Goal: Check status: Check status

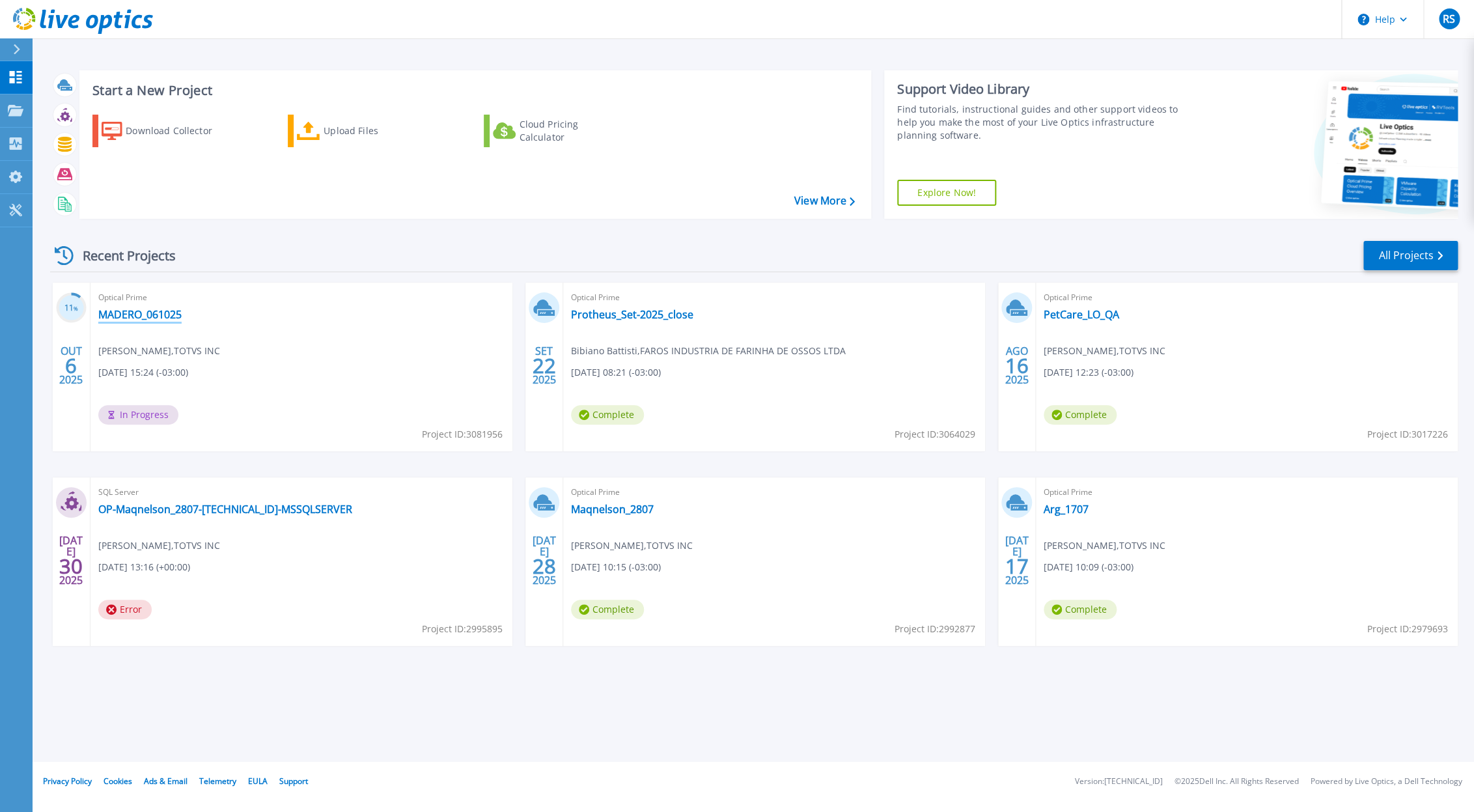
click at [152, 311] on link "MADERO_061025" at bounding box center [140, 314] width 83 height 13
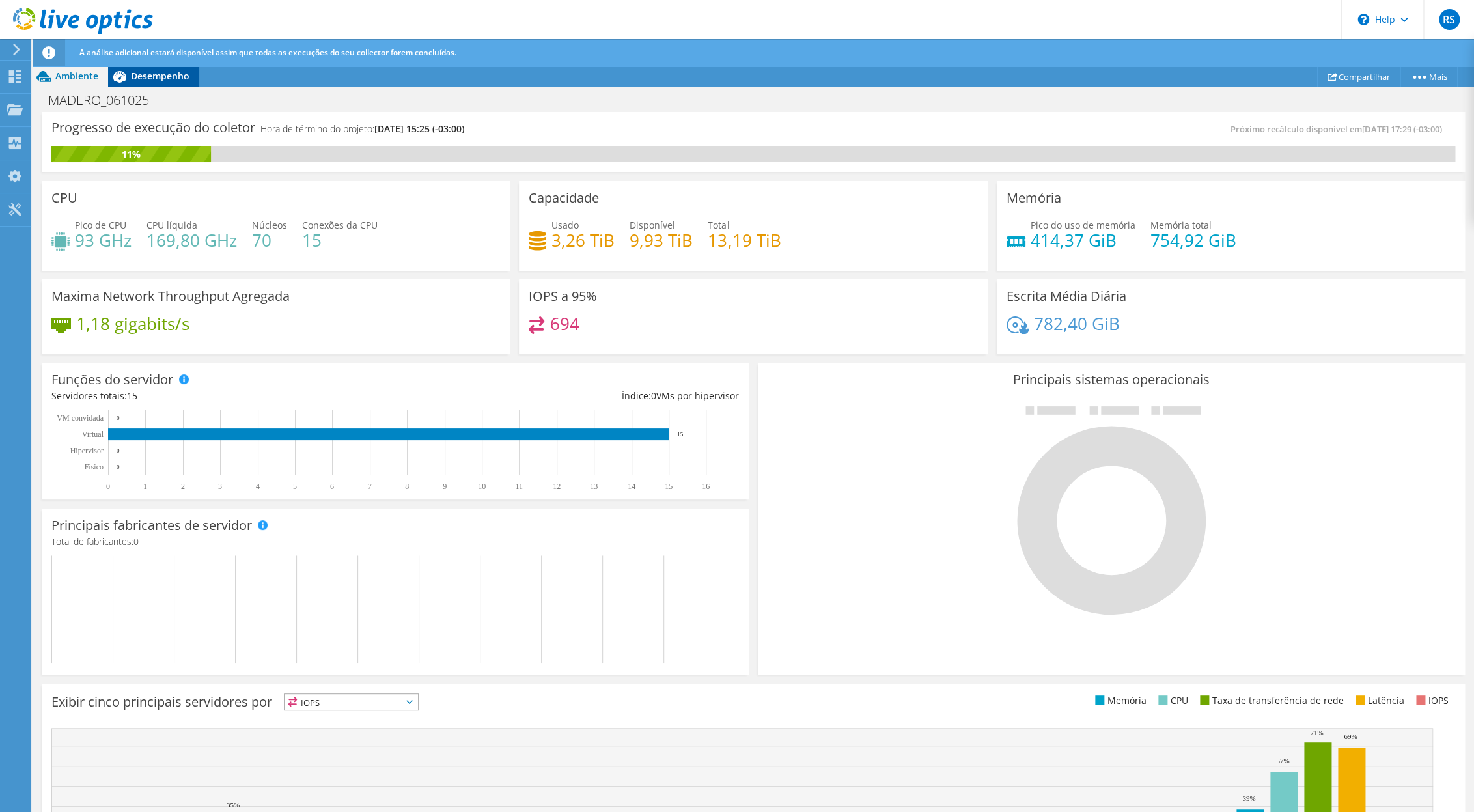
click at [147, 78] on span "Desempenho" at bounding box center [159, 76] width 59 height 13
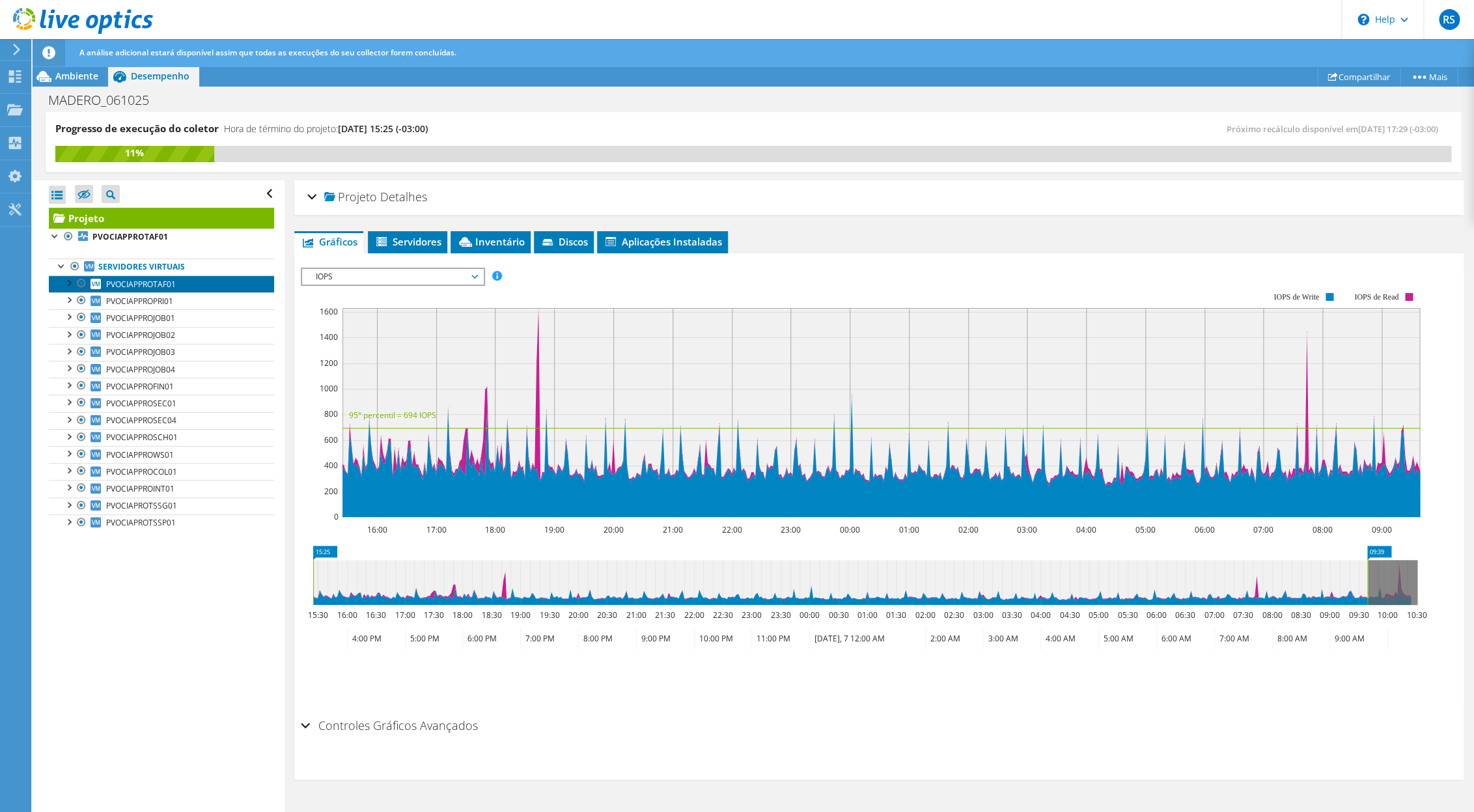
click at [135, 287] on span "PVOCIAPPROTAF01" at bounding box center [141, 284] width 70 height 11
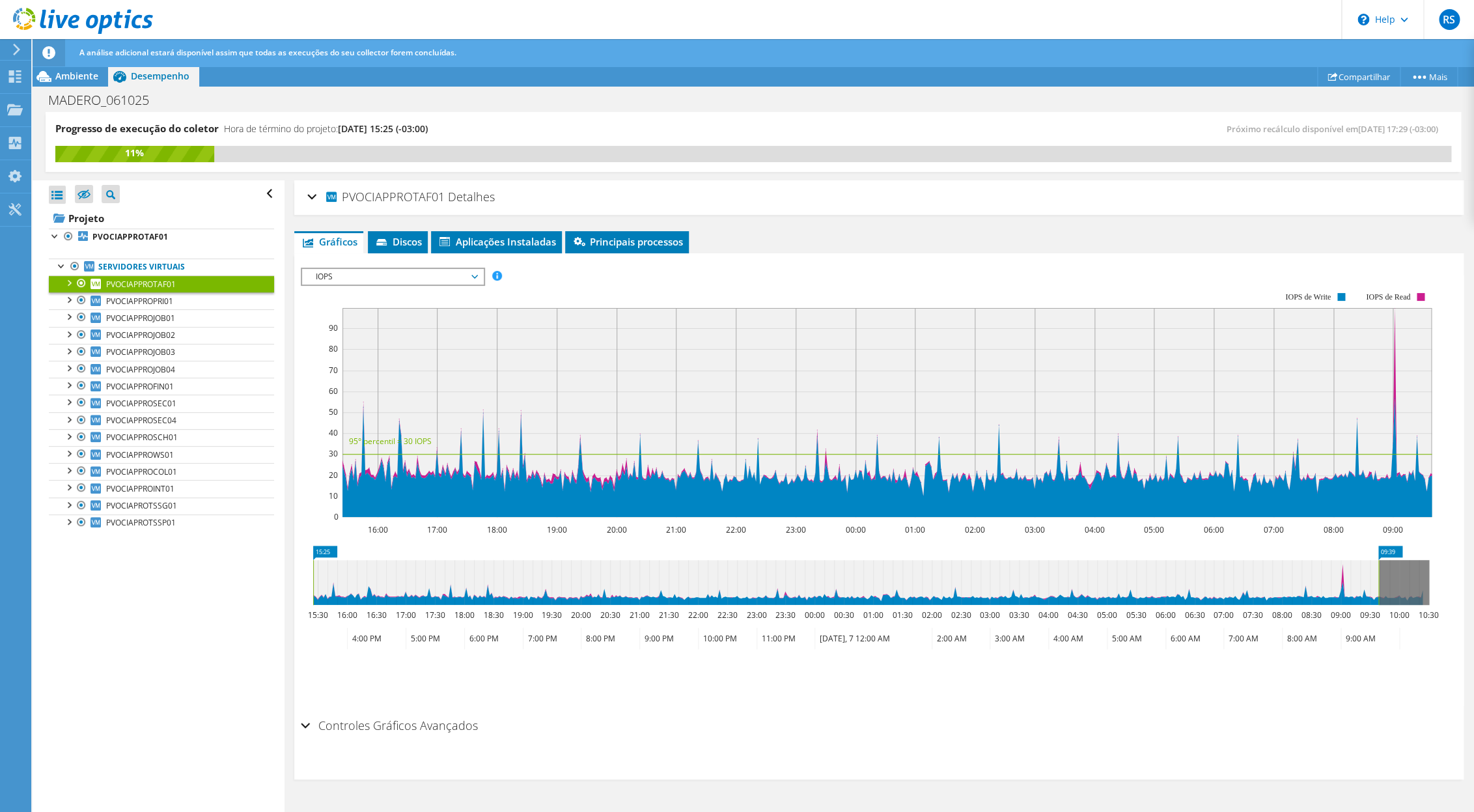
click at [438, 279] on span "IOPS" at bounding box center [392, 277] width 168 height 16
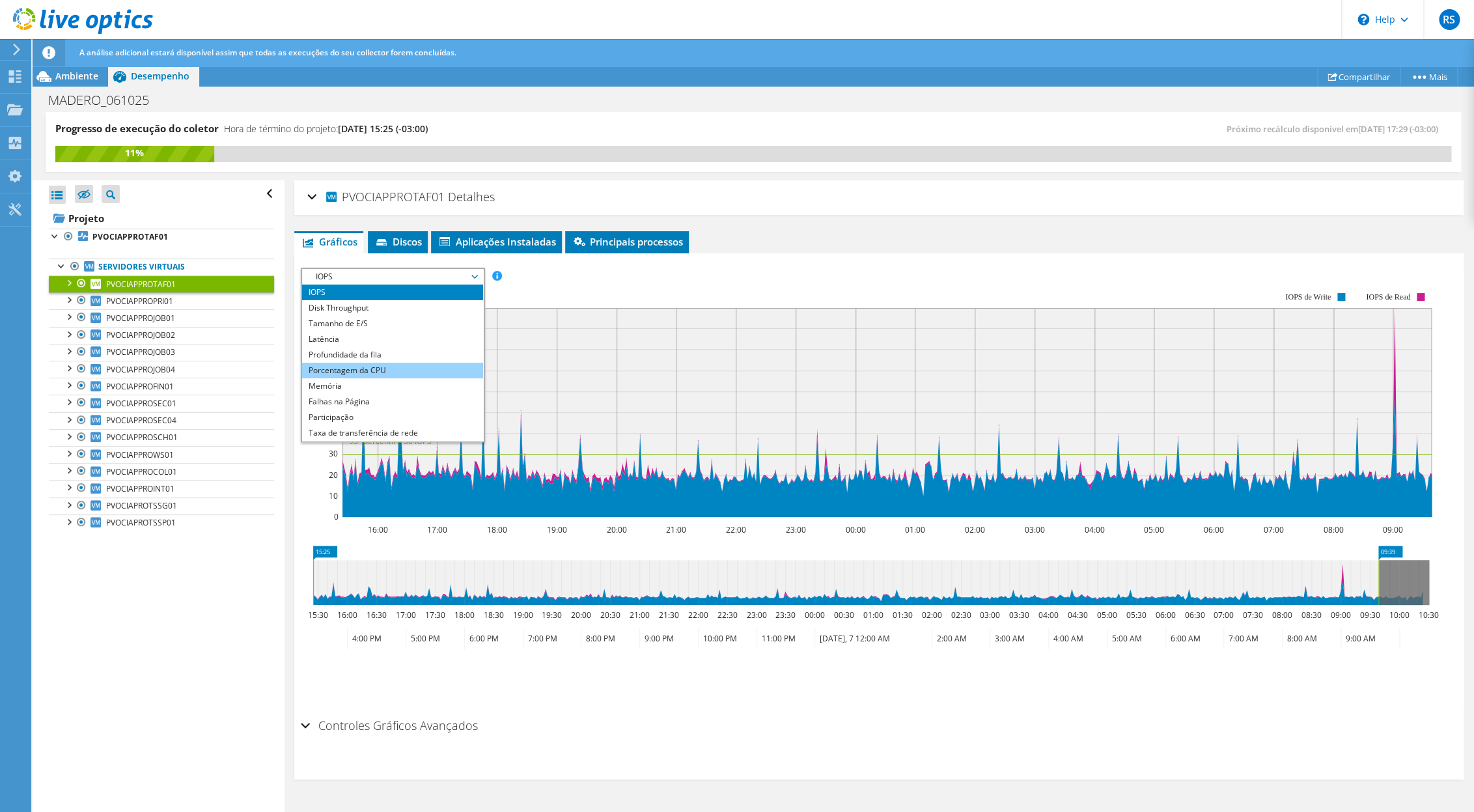
click at [352, 371] on li "Porcentagem da CPU" at bounding box center [392, 370] width 180 height 16
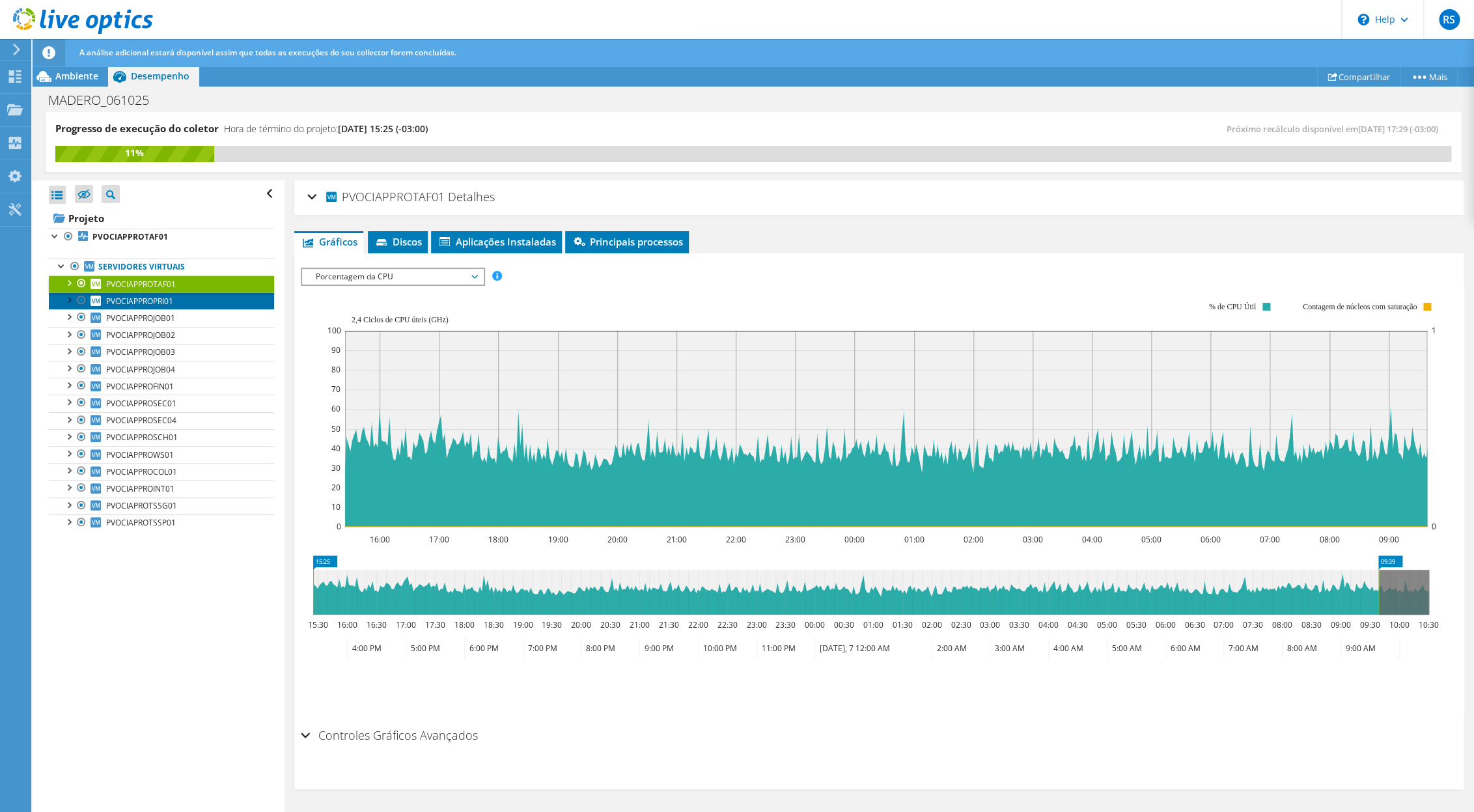
click at [182, 304] on link "PVOCIAPPROPRI01" at bounding box center [162, 300] width 226 height 17
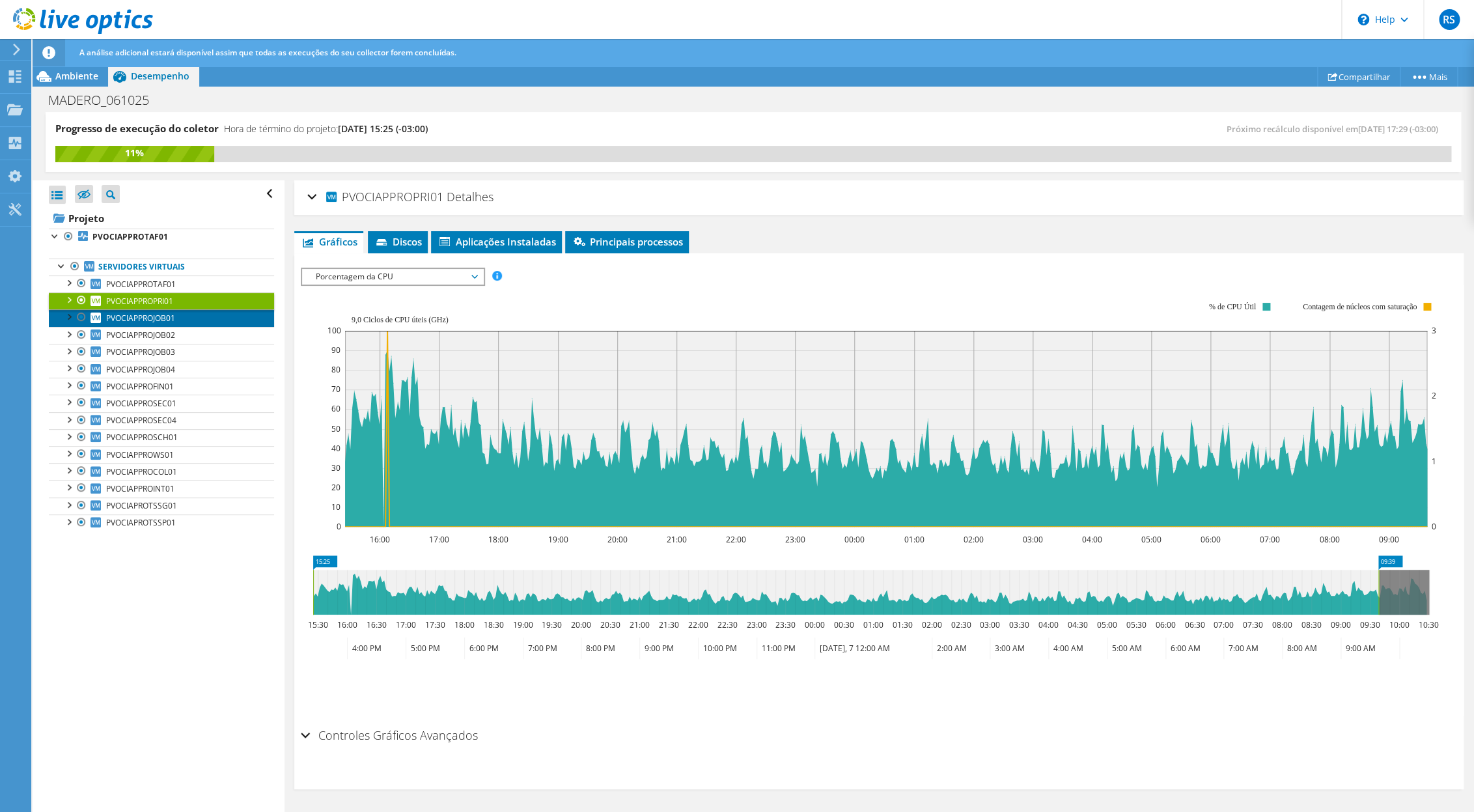
click at [168, 320] on span "PVOCIAPPROJOB01" at bounding box center [140, 317] width 69 height 11
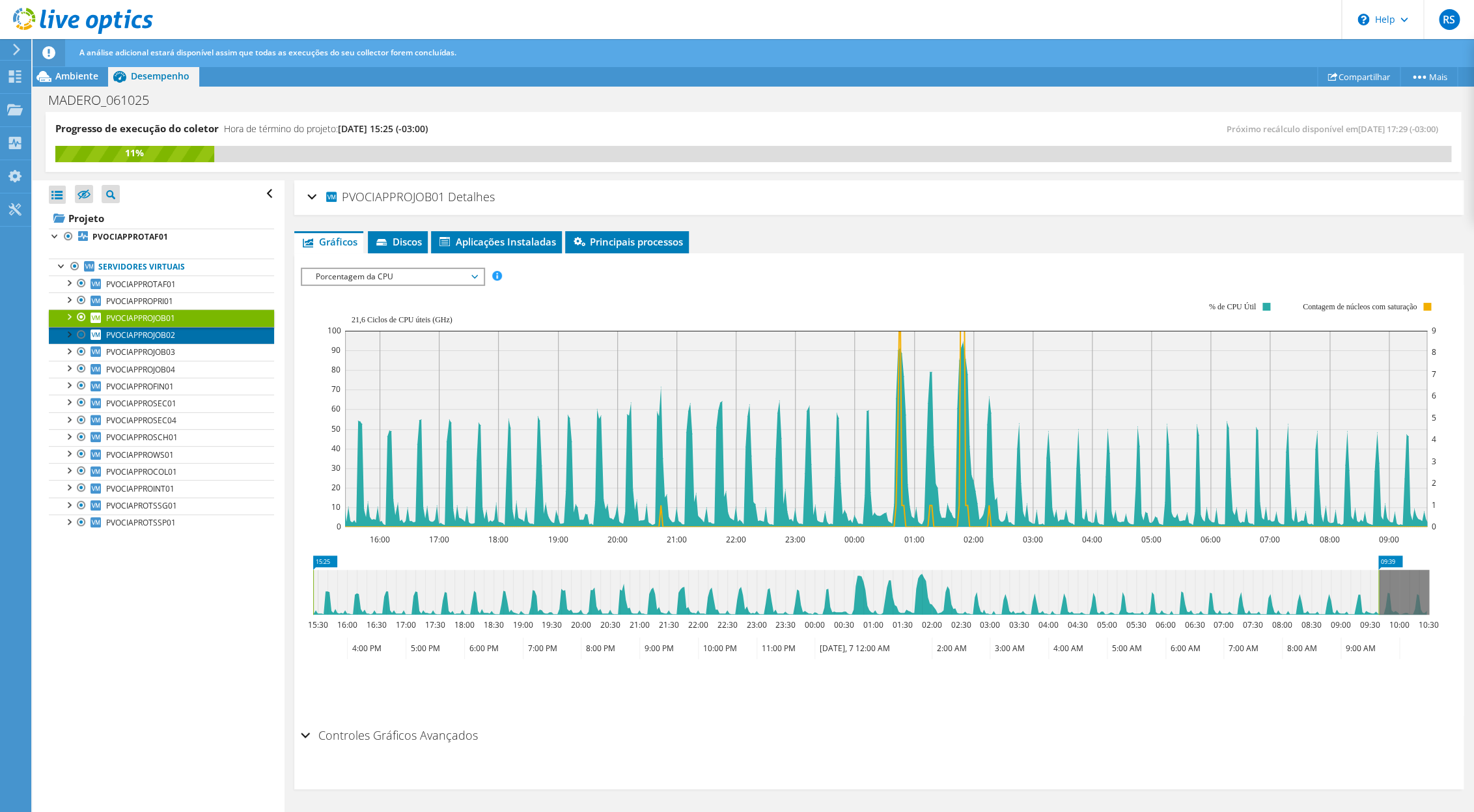
click at [169, 338] on span "PVOCIAPPROJOB02" at bounding box center [140, 334] width 69 height 11
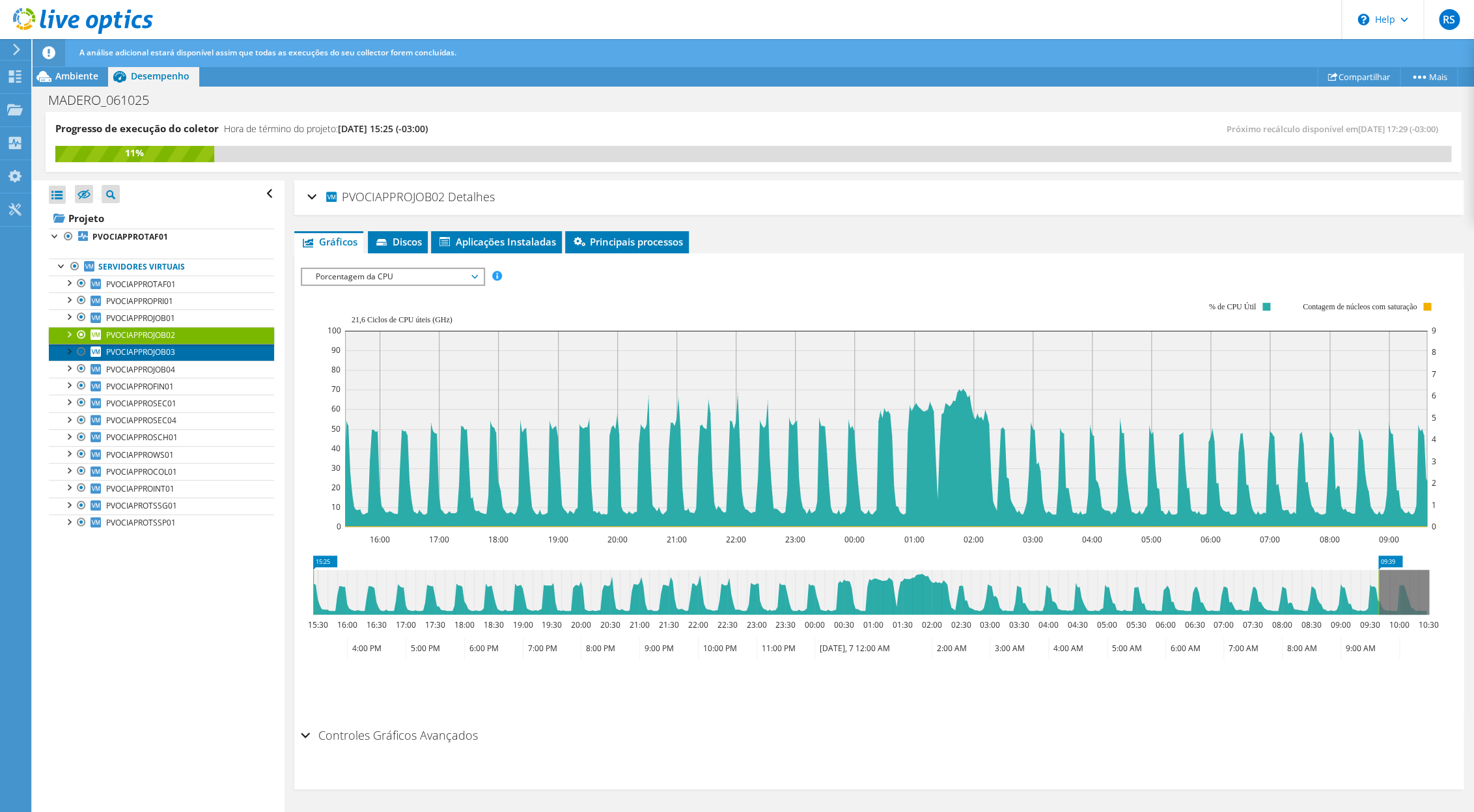
click at [154, 351] on span "PVOCIAPPROJOB03" at bounding box center [140, 351] width 69 height 11
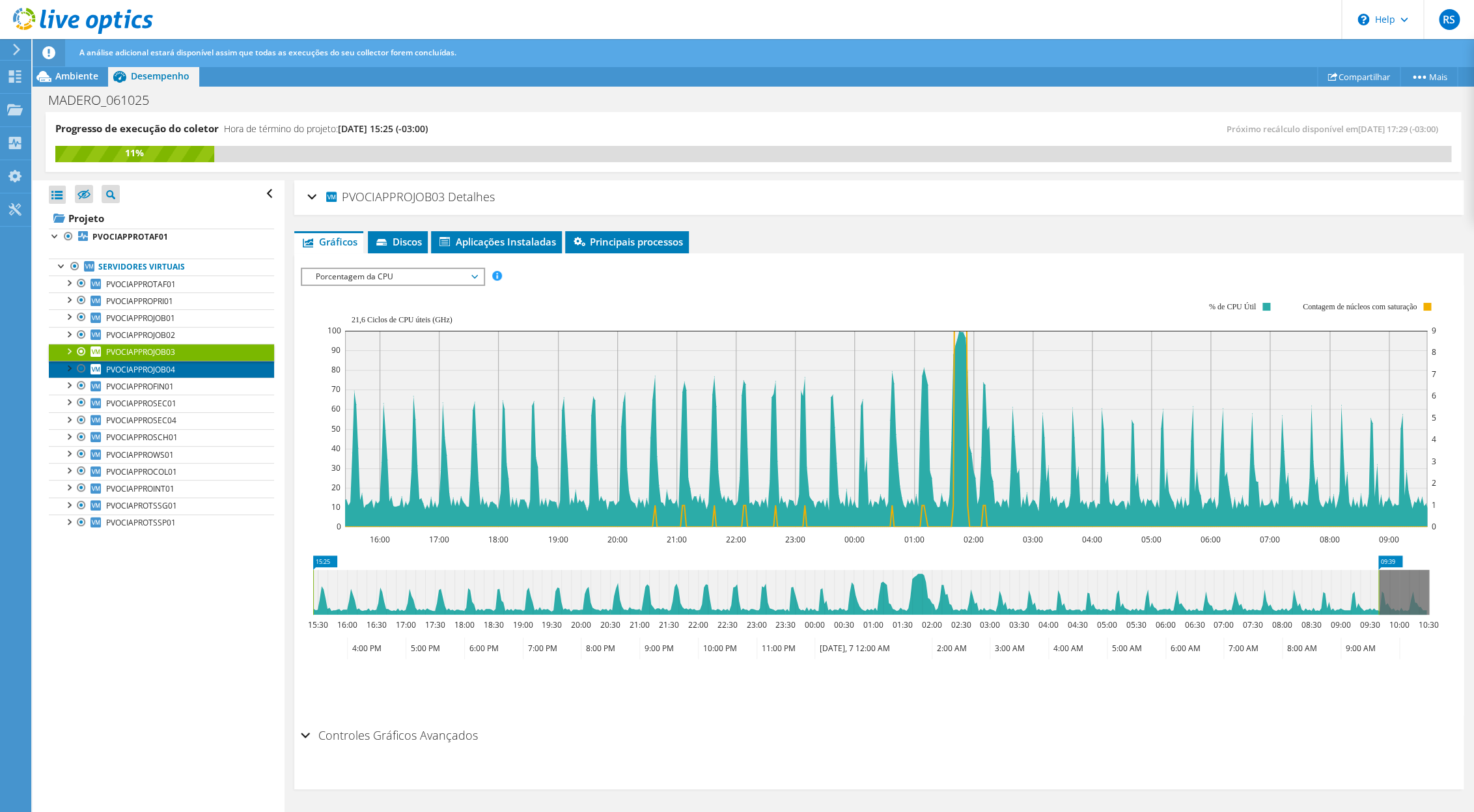
click at [172, 367] on span "PVOCIAPPROJOB04" at bounding box center [140, 369] width 69 height 11
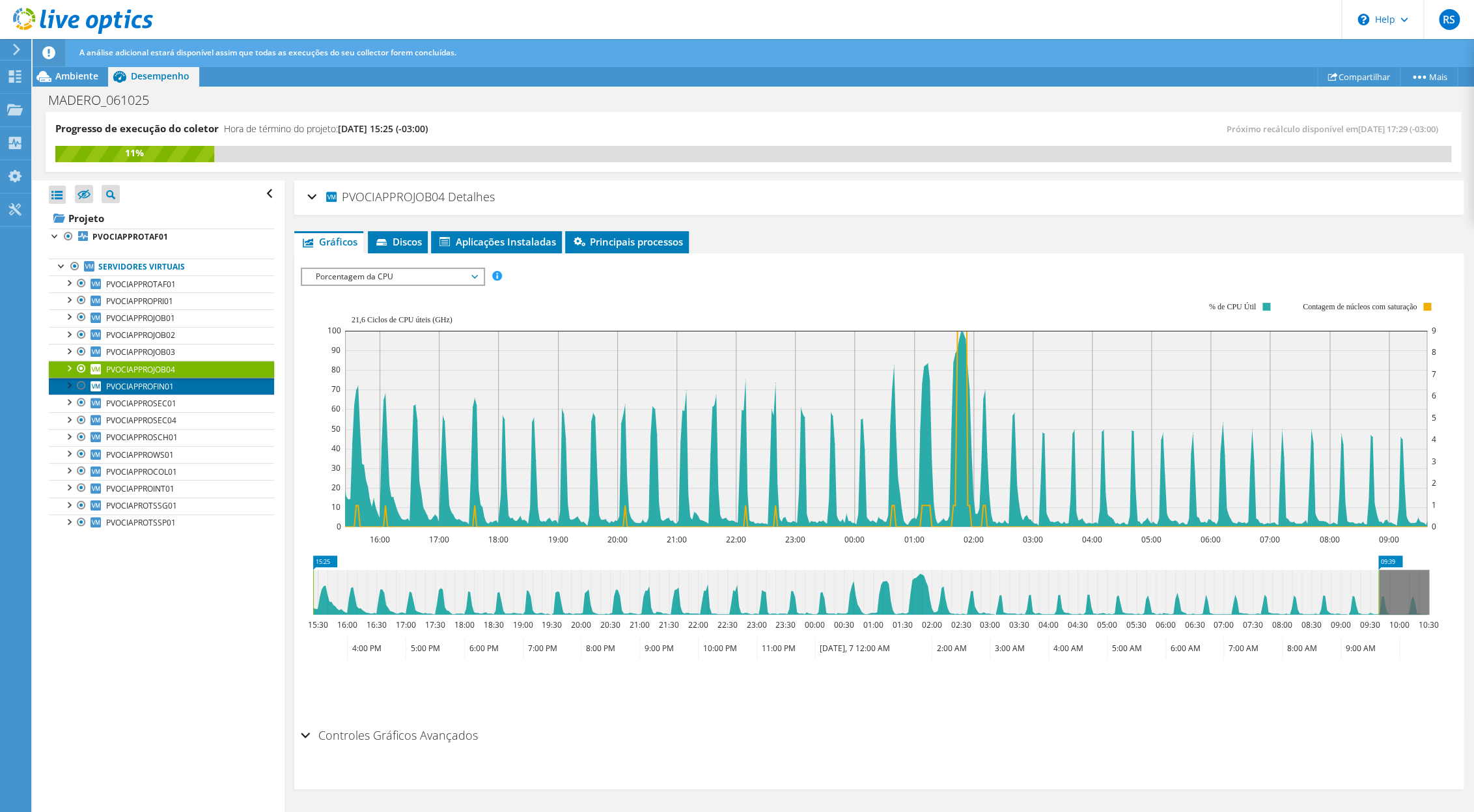
click at [148, 388] on span "PVOCIAPPROFIN01" at bounding box center [139, 386] width 68 height 11
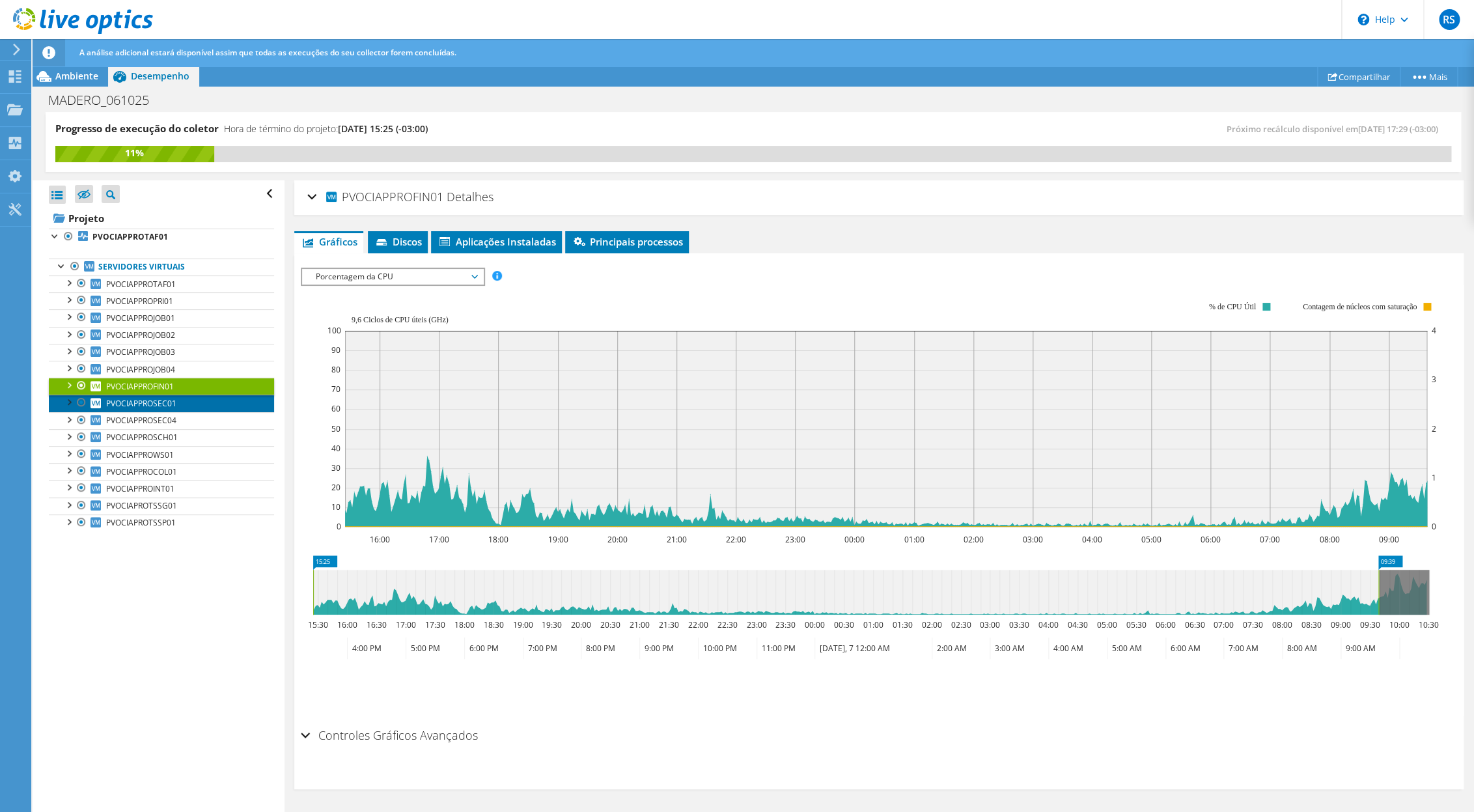
click at [141, 408] on span "PVOCIAPPROSEC01" at bounding box center [141, 403] width 70 height 11
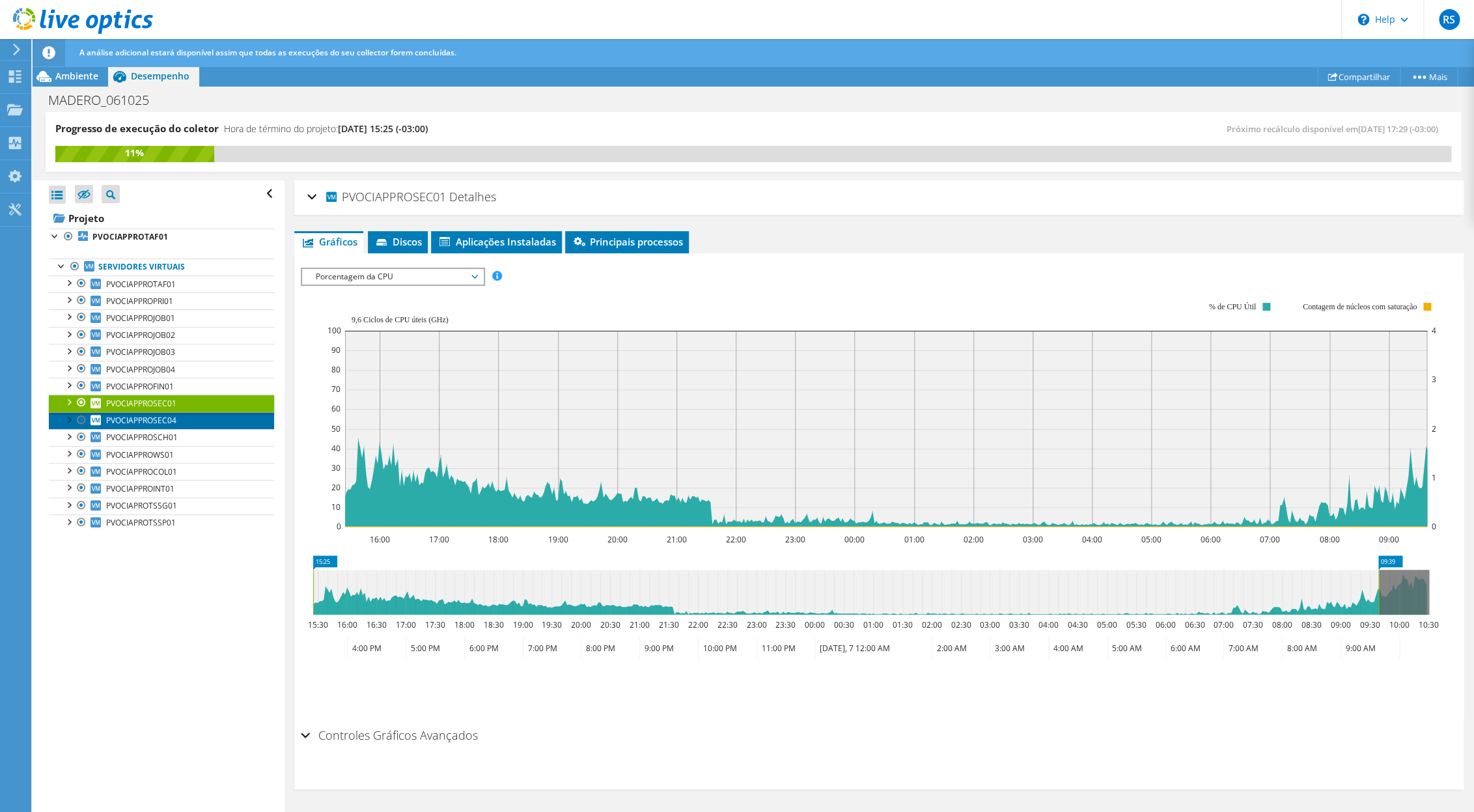
click at [133, 426] on span "PVOCIAPPROSEC04" at bounding box center [141, 420] width 70 height 11
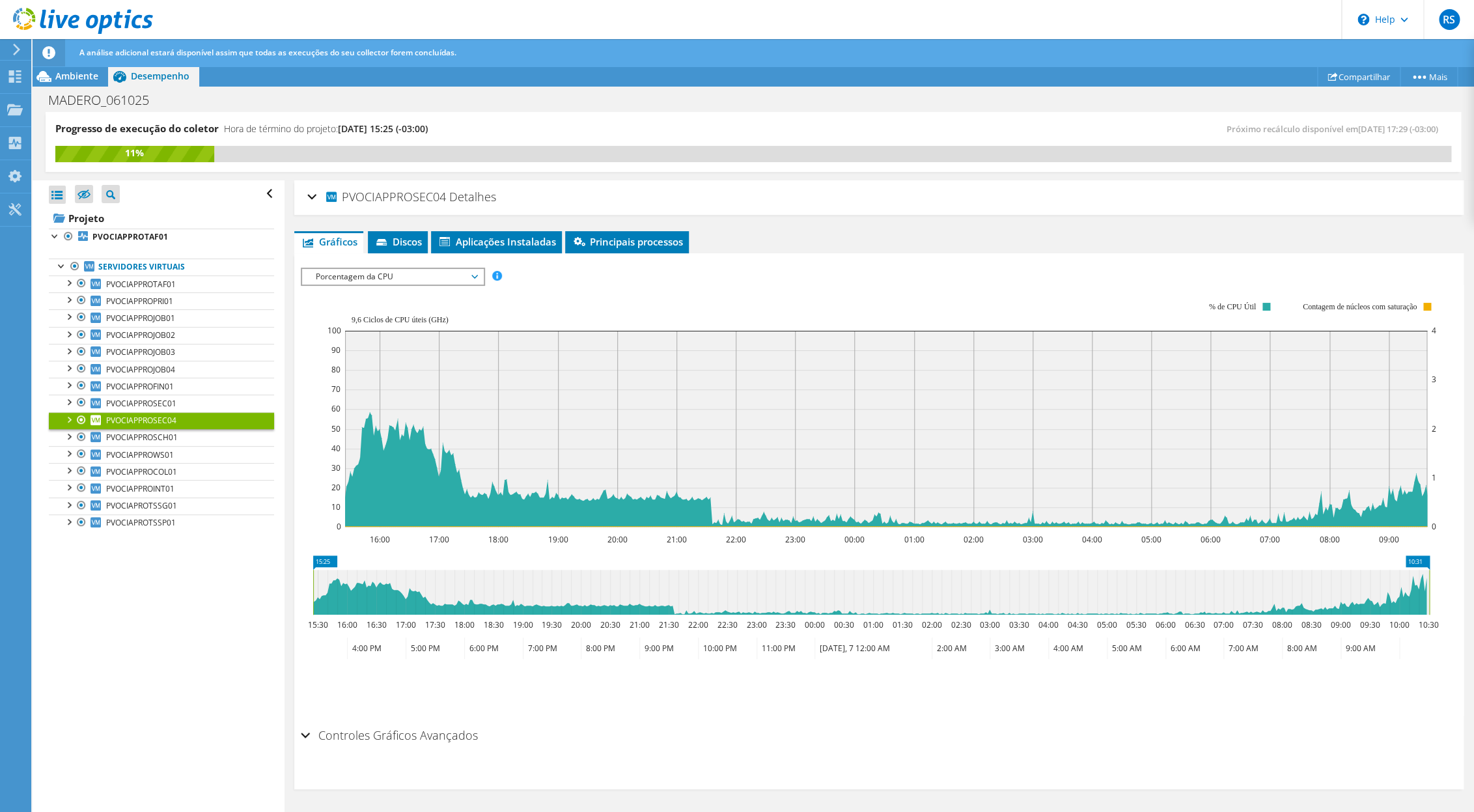
drag, startPoint x: 1378, startPoint y: 580, endPoint x: 1482, endPoint y: 587, distance: 104.2
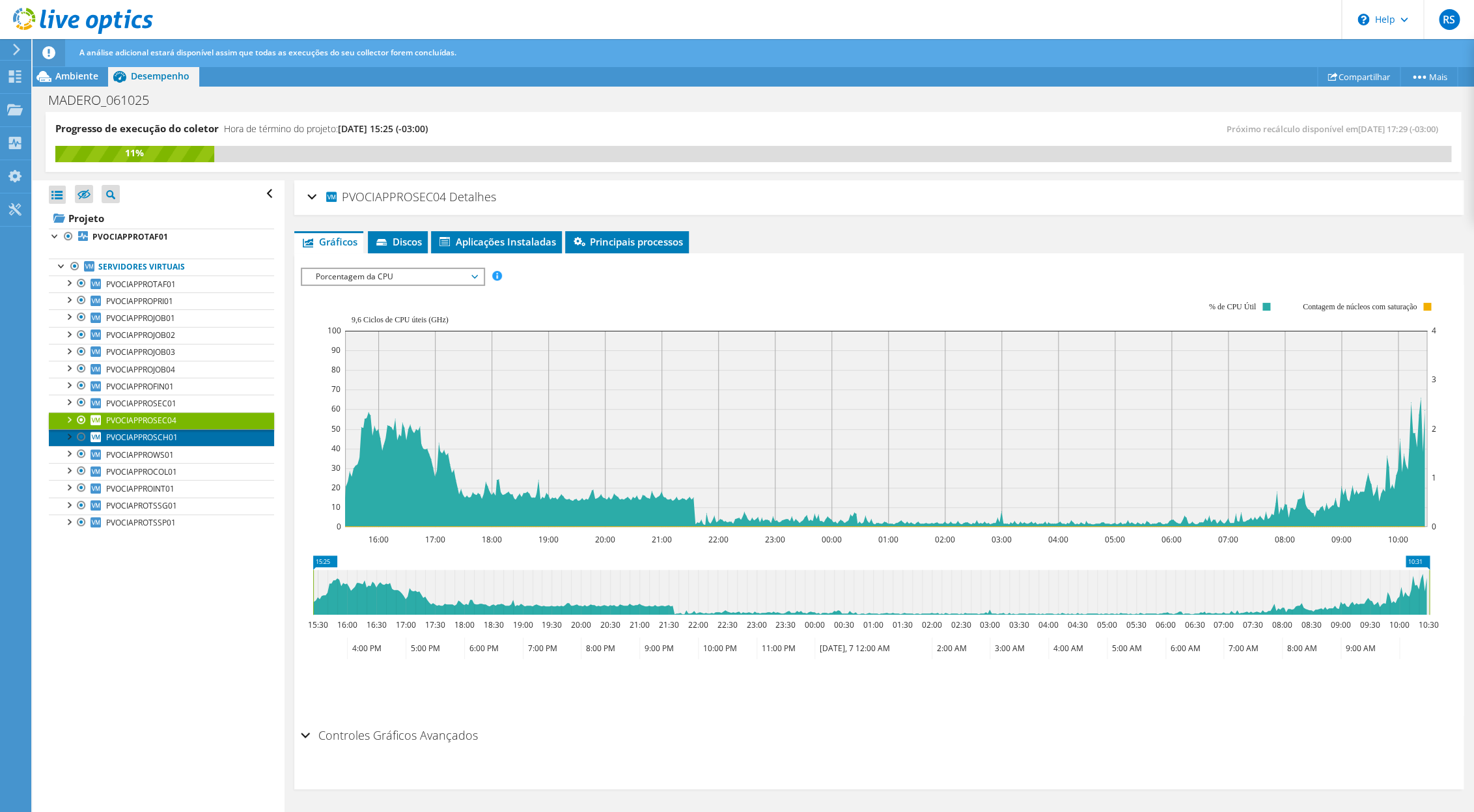
click at [180, 435] on link "PVOCIAPPROSCH01" at bounding box center [162, 438] width 226 height 17
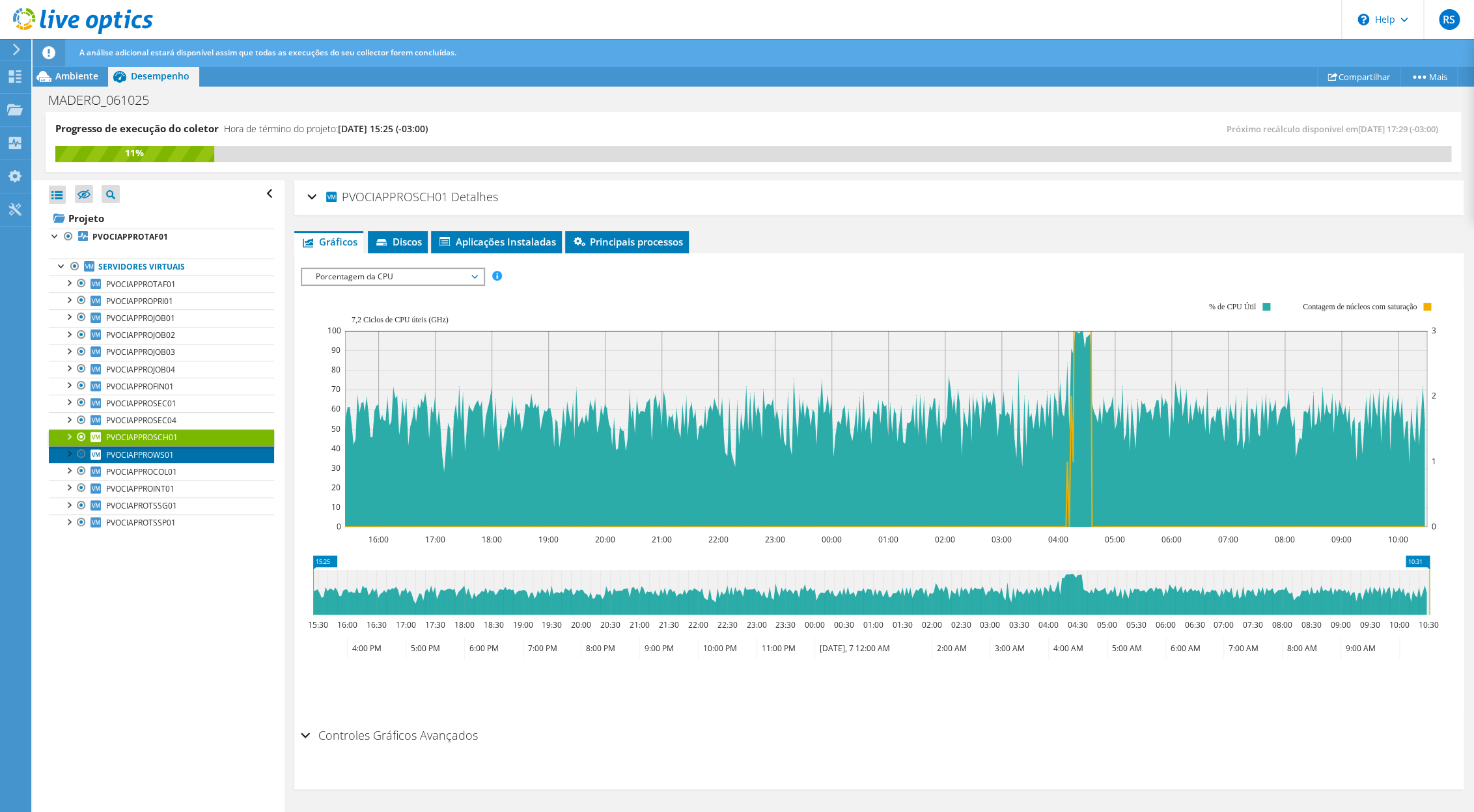
click at [165, 458] on span "PVOCIAPPROWS01" at bounding box center [139, 455] width 68 height 11
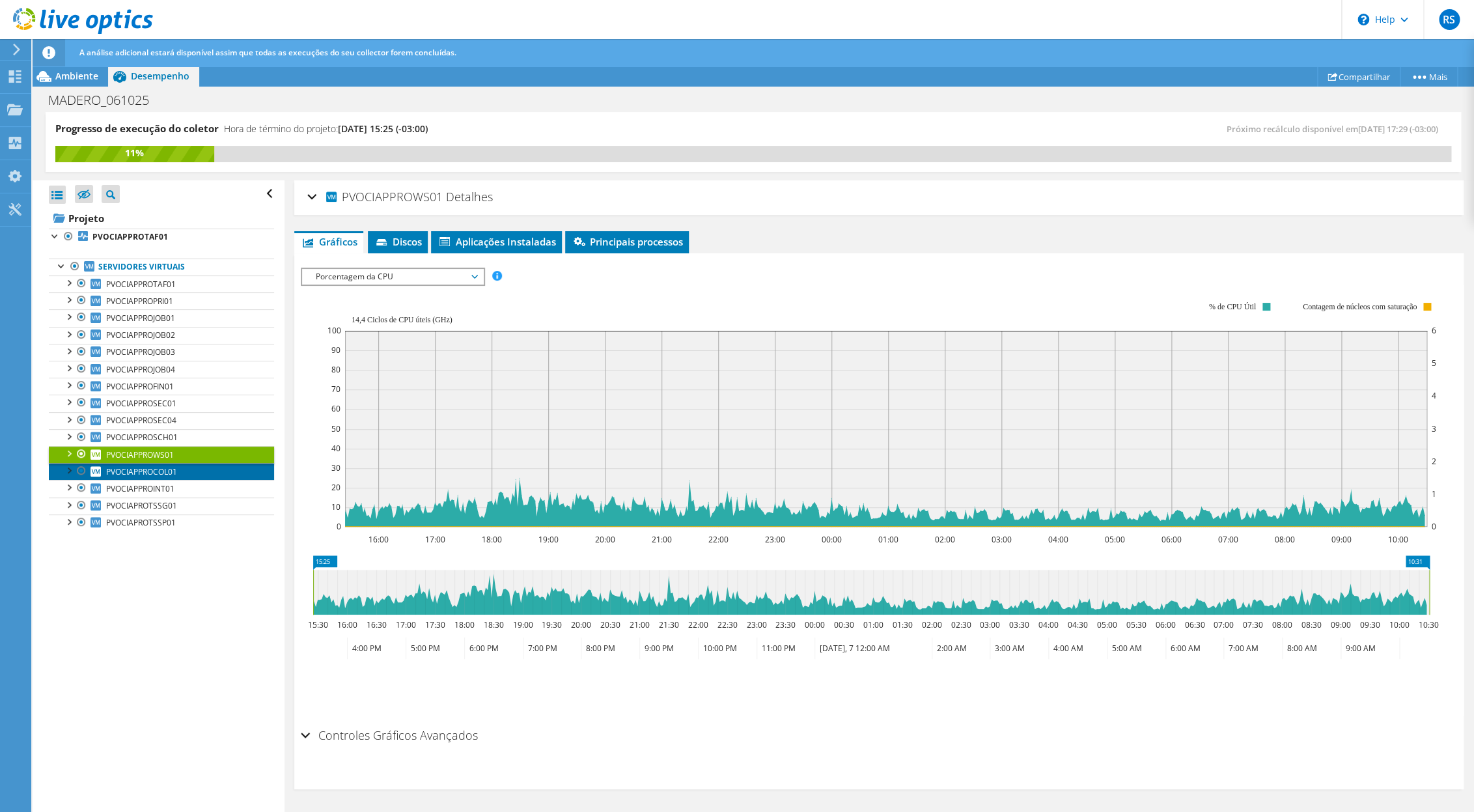
click at [152, 477] on span "PVOCIAPPROCOL01" at bounding box center [142, 472] width 71 height 11
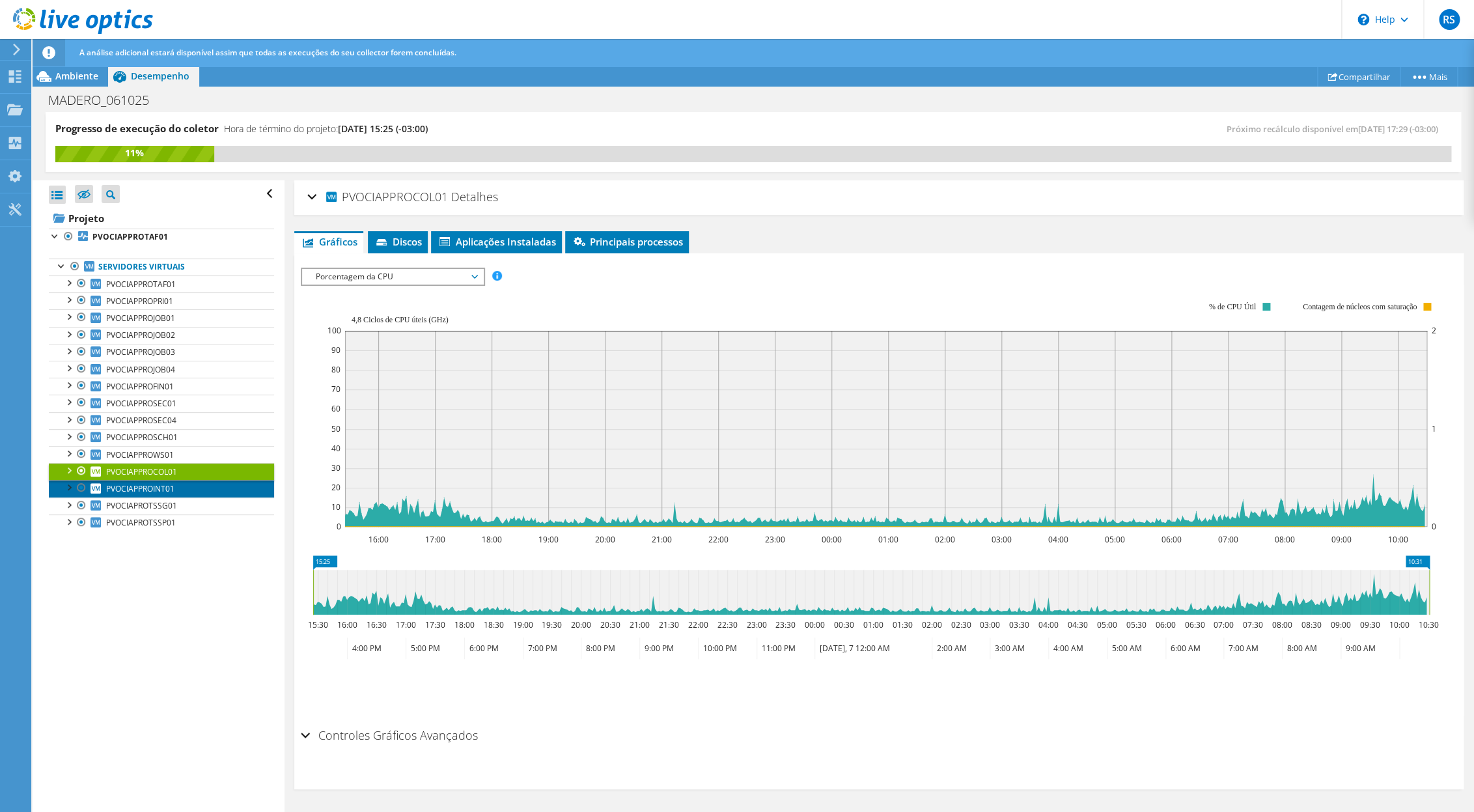
click at [140, 489] on span "PVOCIAPPROINT01" at bounding box center [140, 488] width 68 height 11
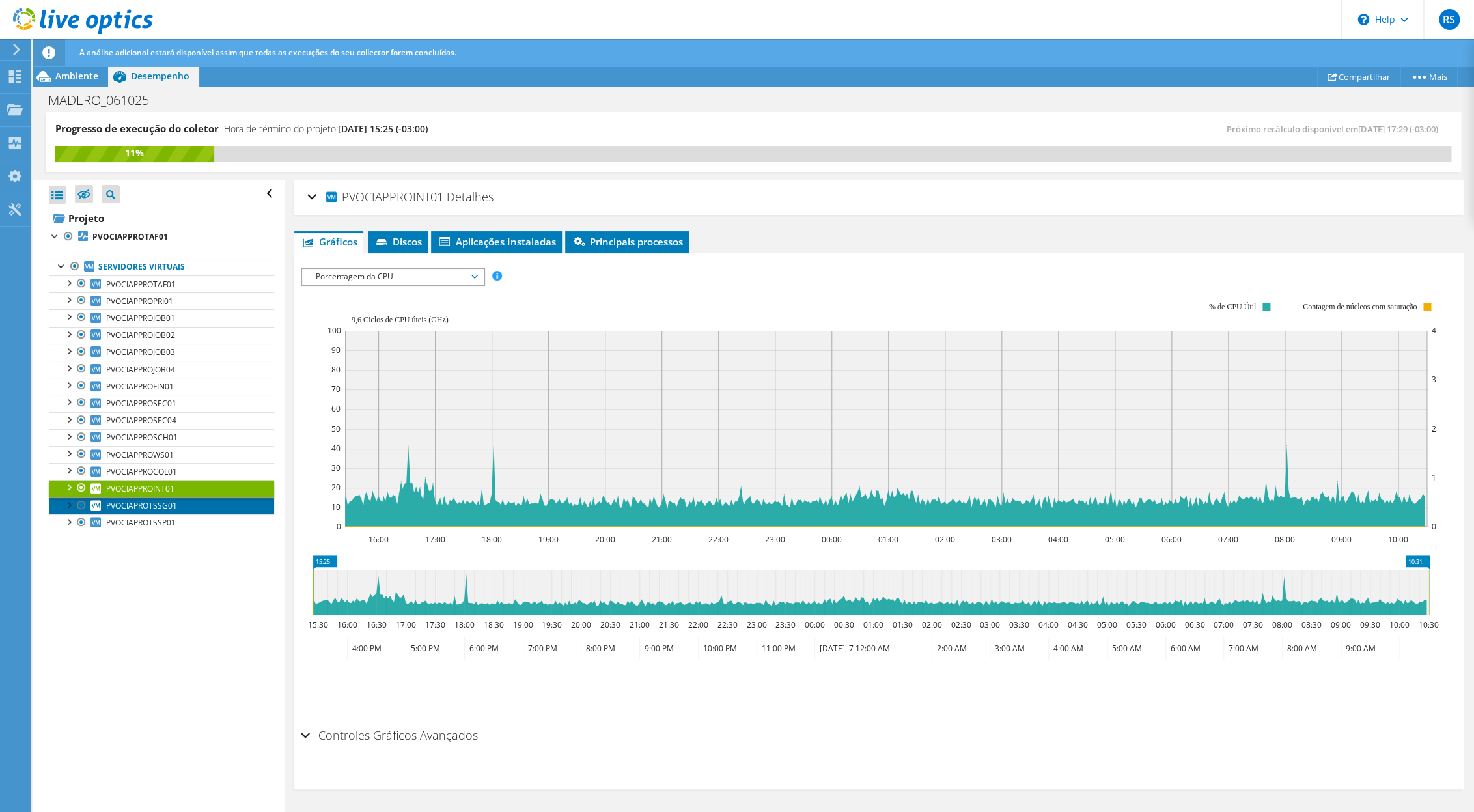
click at [132, 507] on span "PVOCIAPROTSSG01" at bounding box center [142, 505] width 71 height 11
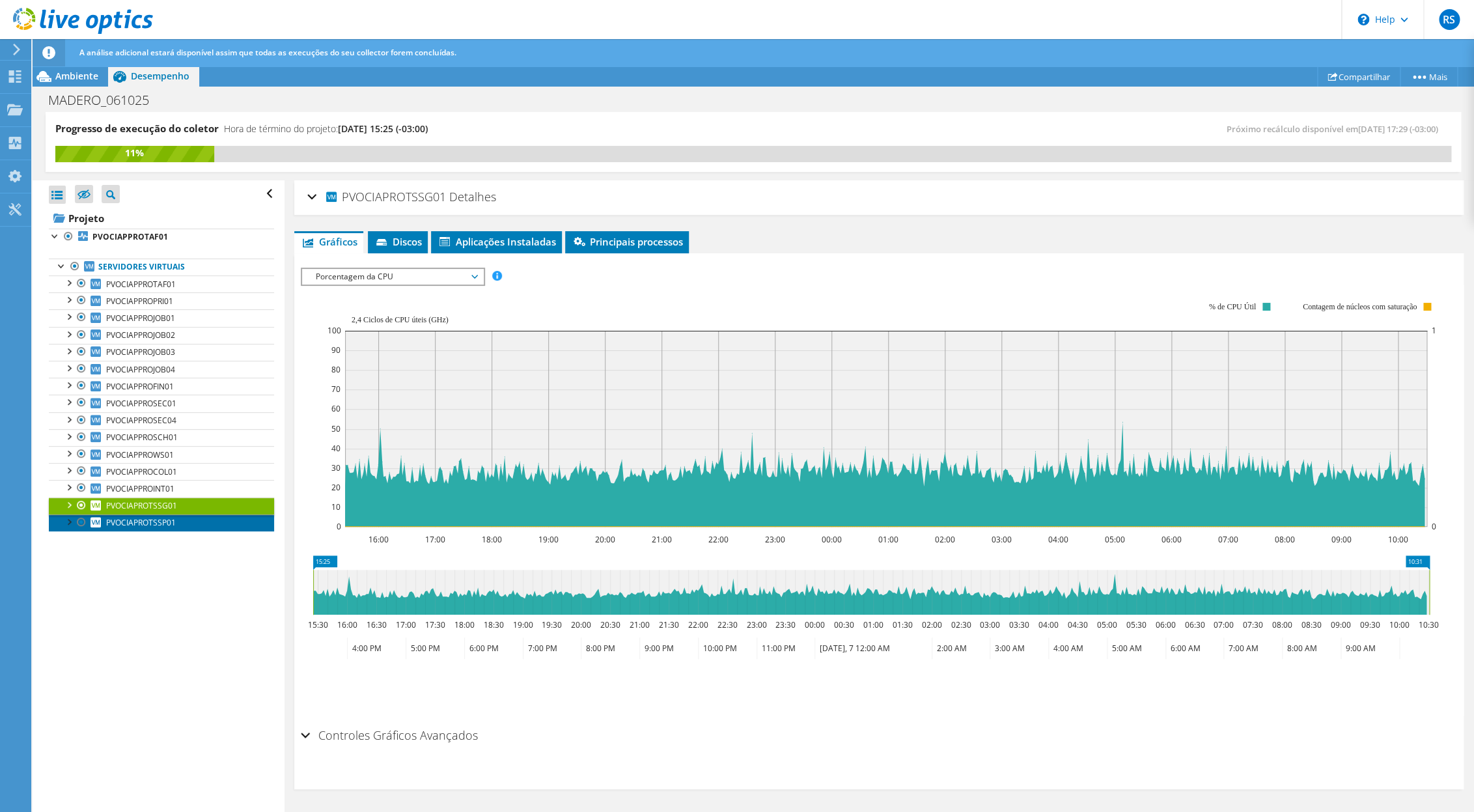
click at [123, 521] on link "PVOCIAPROTSSP01" at bounding box center [162, 523] width 226 height 17
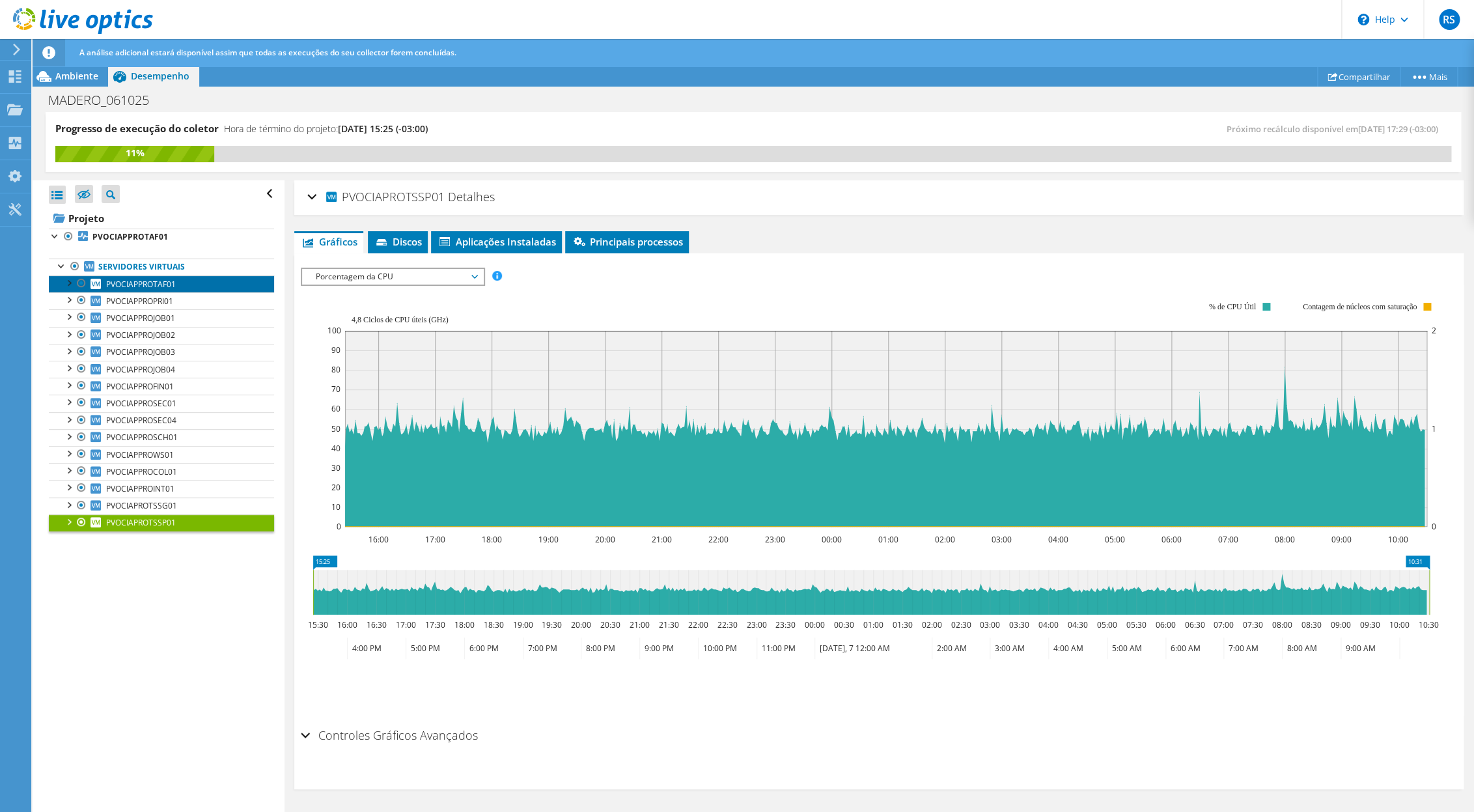
click at [168, 290] on span "PVOCIAPPROTAF01" at bounding box center [141, 284] width 70 height 11
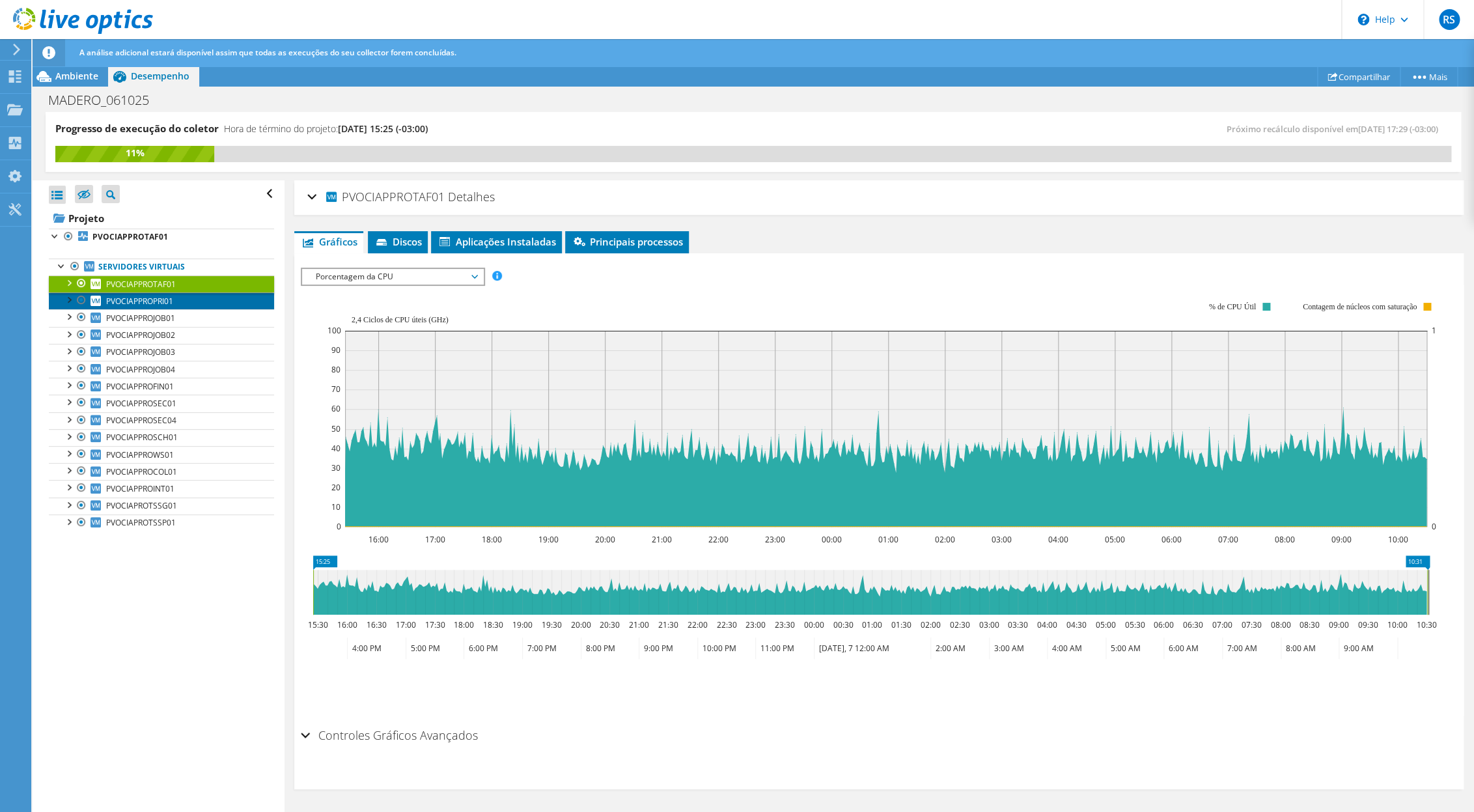
click at [179, 304] on link "PVOCIAPPROPRI01" at bounding box center [162, 300] width 226 height 17
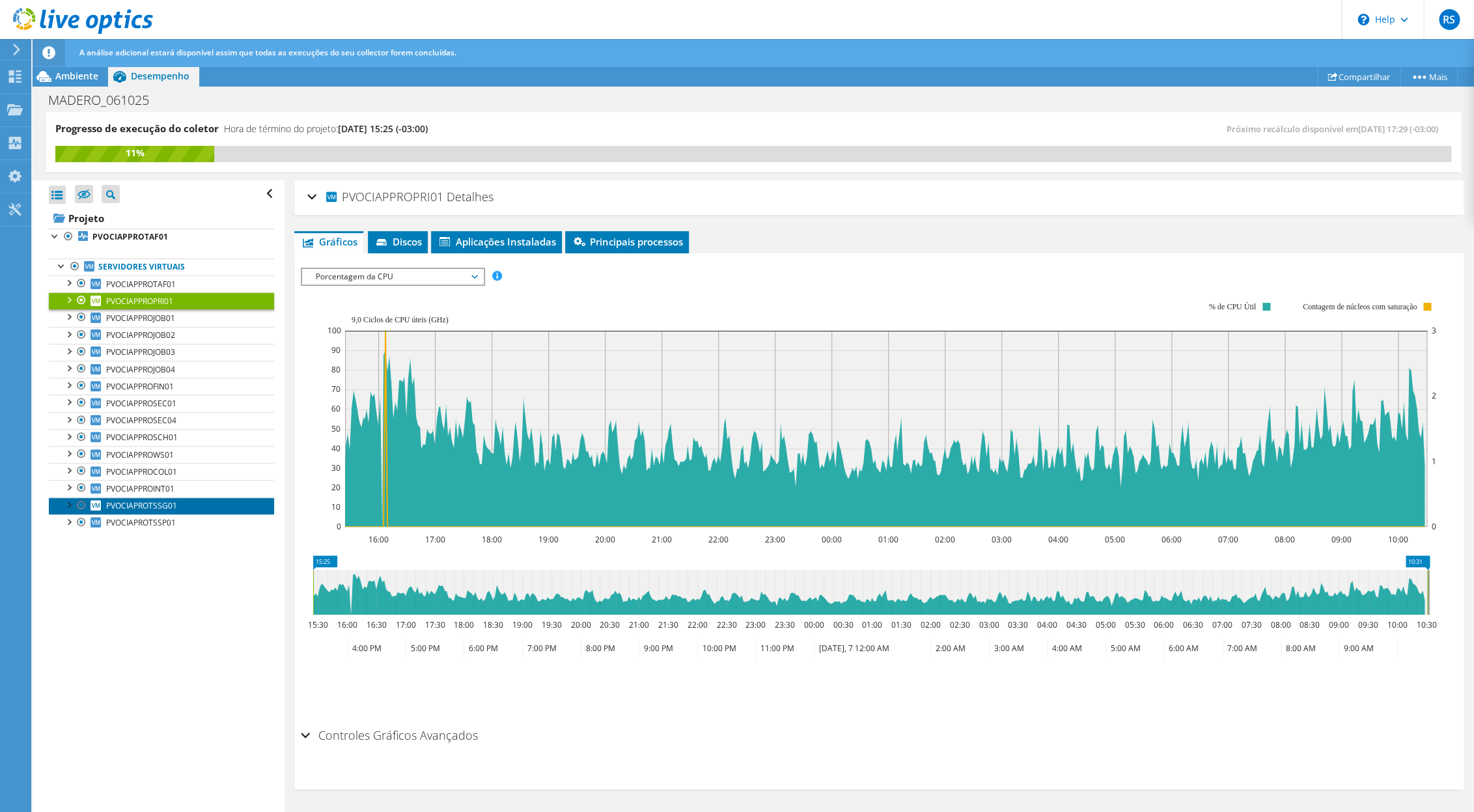
click at [180, 515] on link "PVOCIAPROTSSG01" at bounding box center [162, 506] width 226 height 17
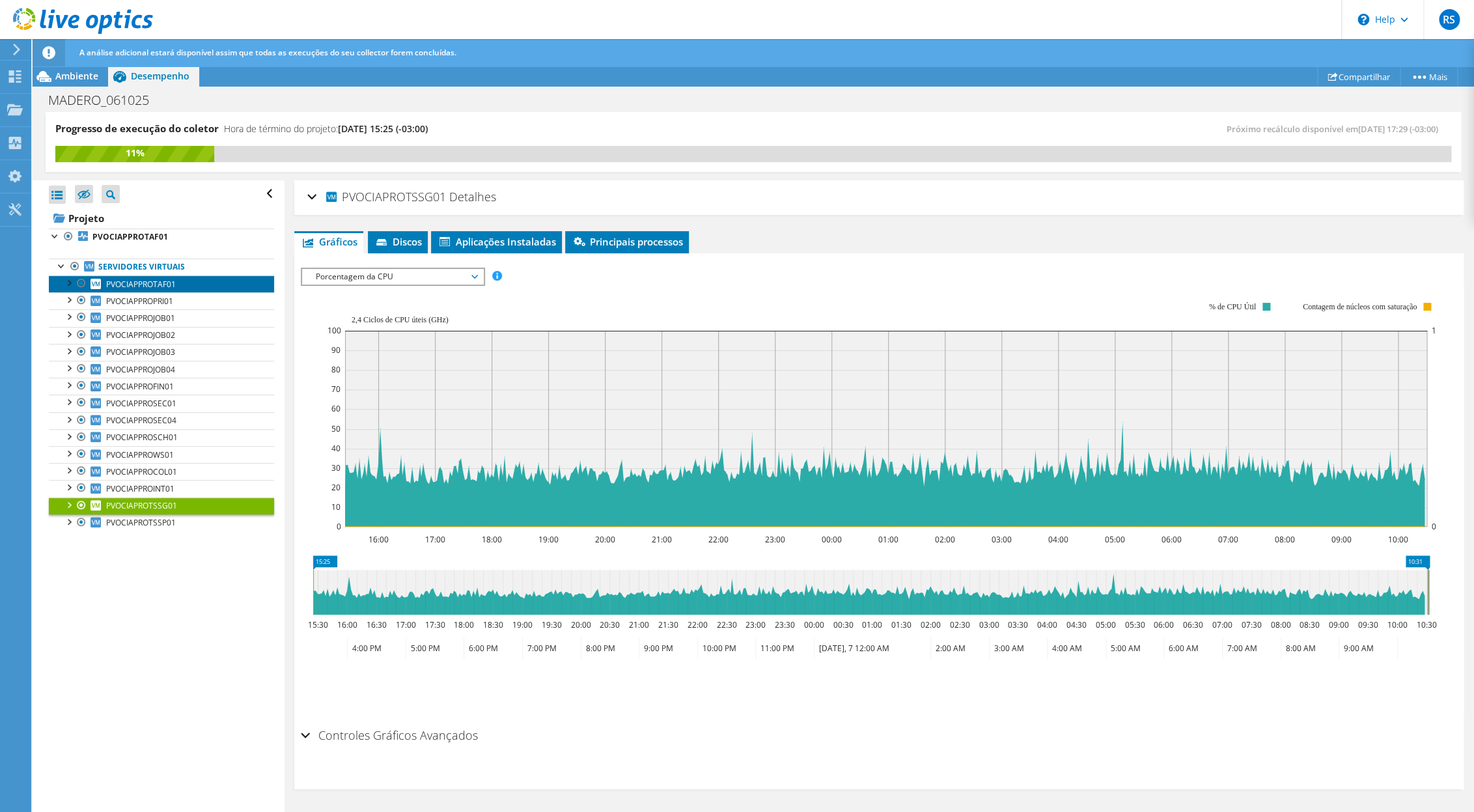
click at [180, 285] on link "PVOCIAPPROTAF01" at bounding box center [162, 283] width 226 height 17
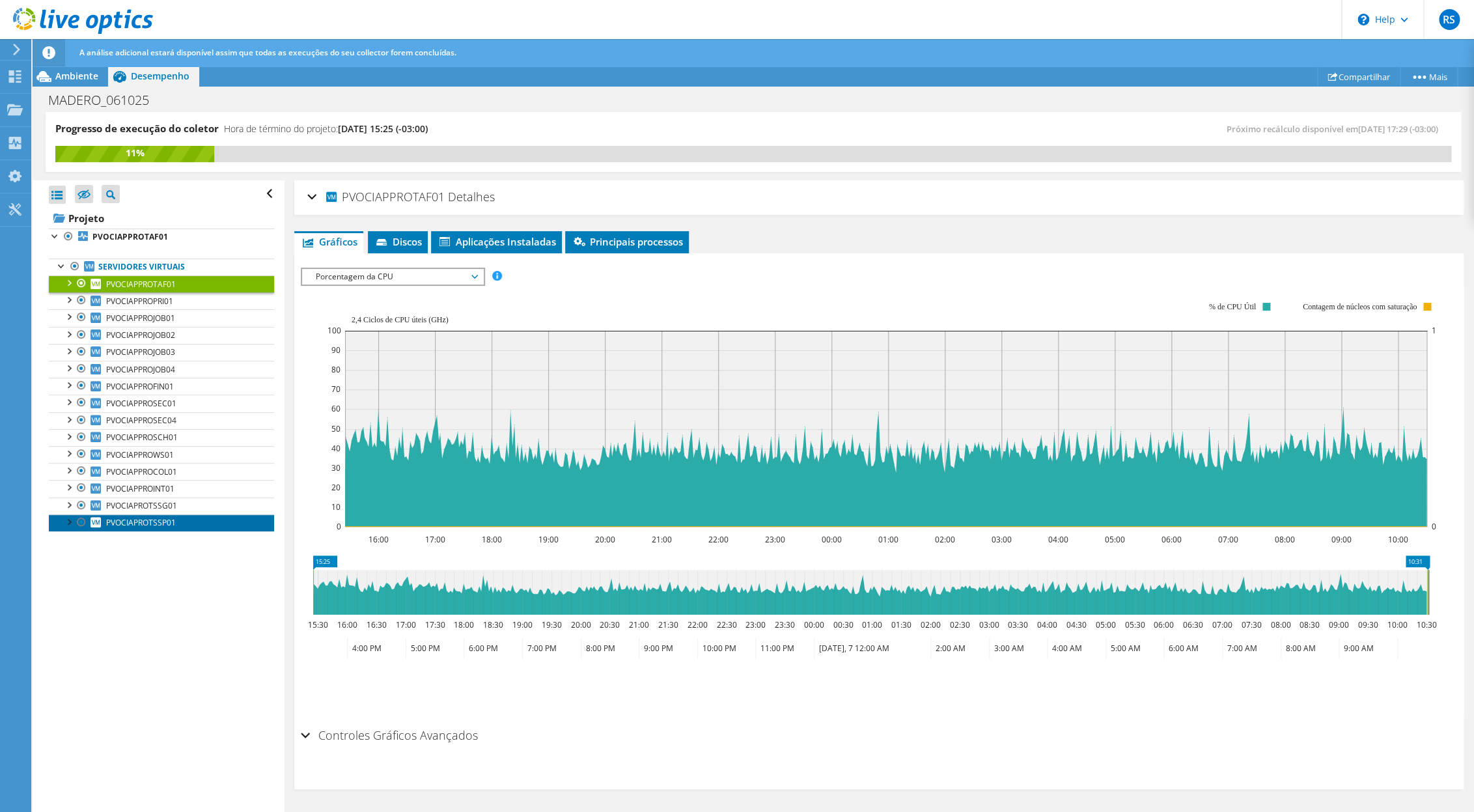
click at [170, 528] on span "PVOCIAPROTSSP01" at bounding box center [141, 522] width 70 height 11
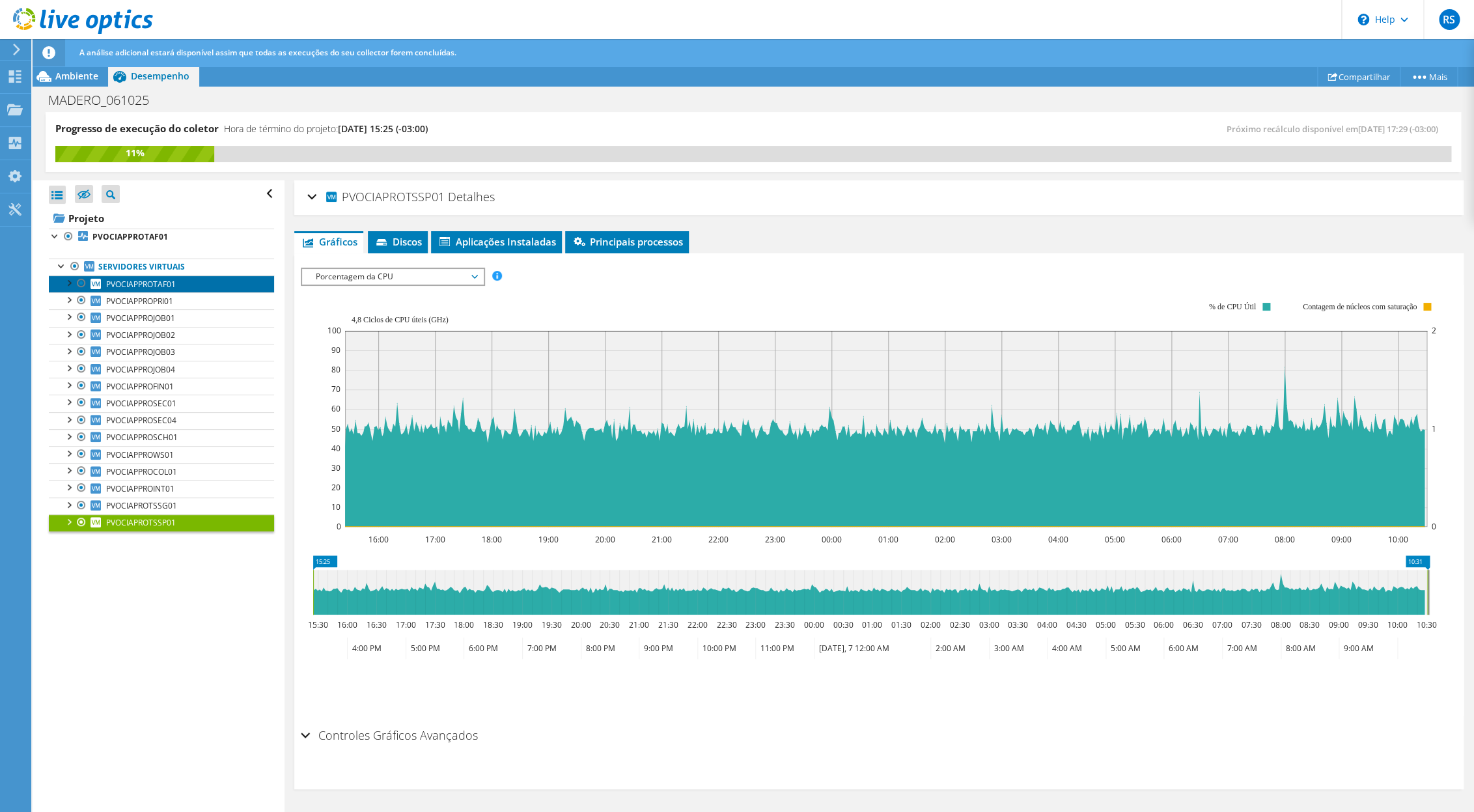
click at [177, 289] on link "PVOCIAPPROTAF01" at bounding box center [162, 283] width 226 height 17
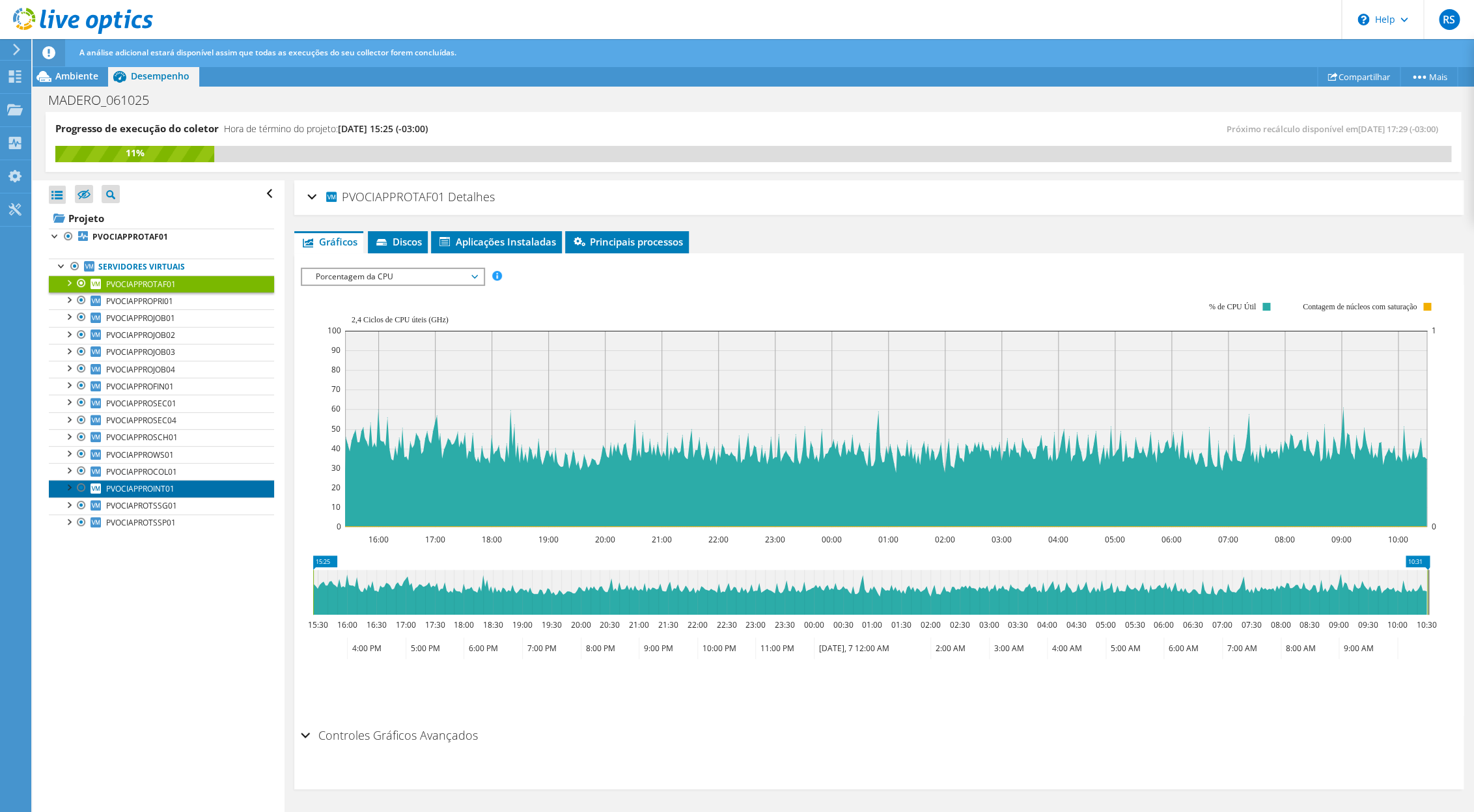
click at [168, 494] on span "PVOCIAPPROINT01" at bounding box center [140, 488] width 68 height 11
